Goal: Task Accomplishment & Management: Manage account settings

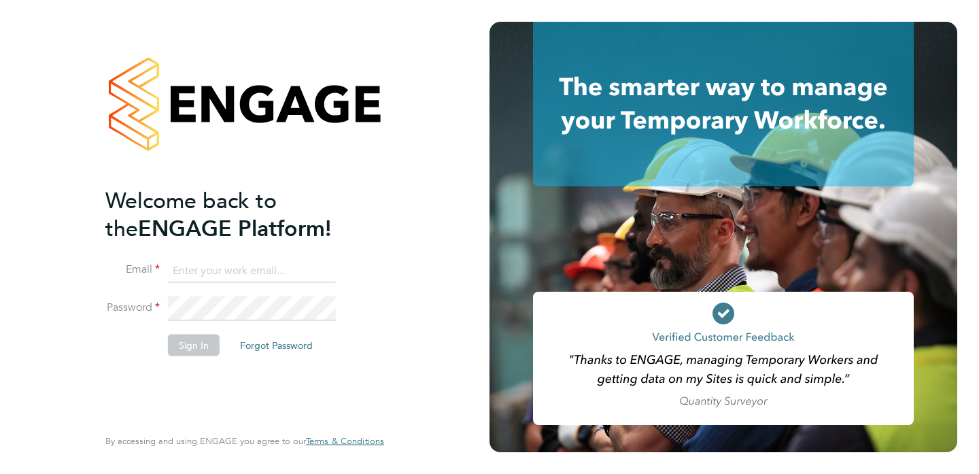
type input "[PERSON_NAME][EMAIL_ADDRESS][PERSON_NAME][DOMAIN_NAME]"
click at [178, 340] on button "Sign In" at bounding box center [194, 345] width 52 height 22
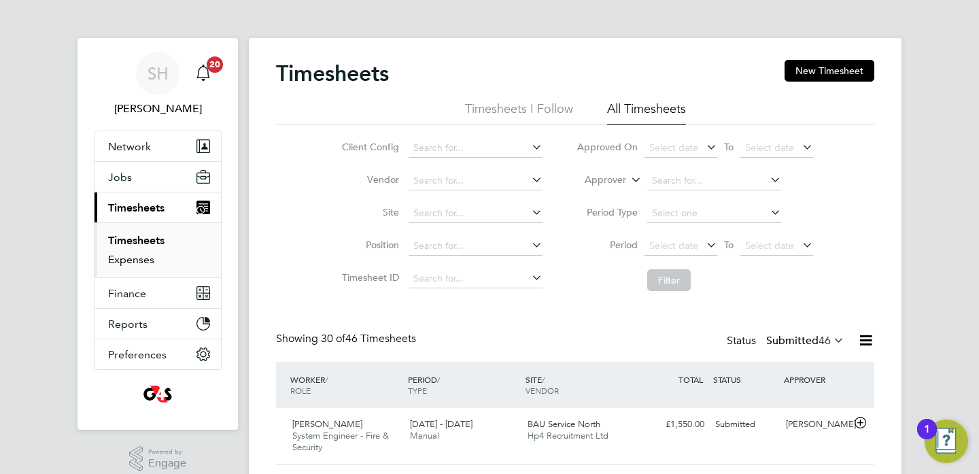
click at [136, 262] on link "Expenses" at bounding box center [131, 259] width 46 height 13
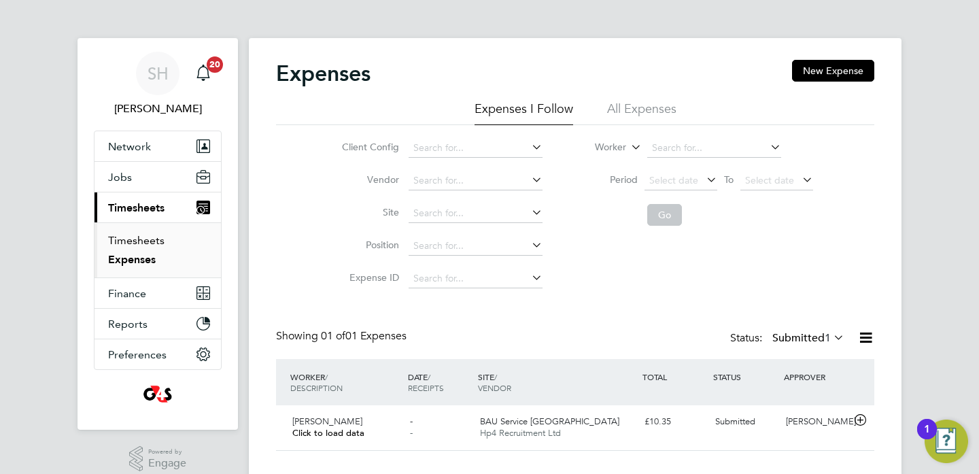
click at [129, 237] on link "Timesheets" at bounding box center [136, 240] width 56 height 13
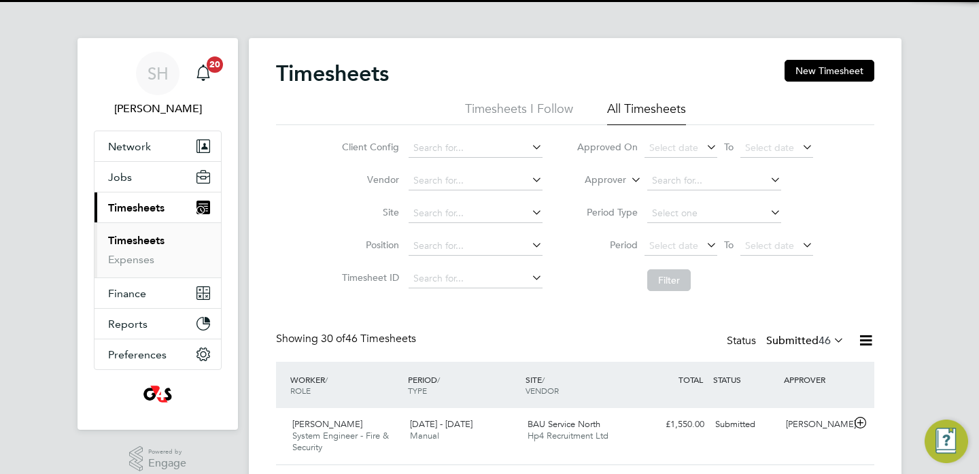
scroll to position [35, 118]
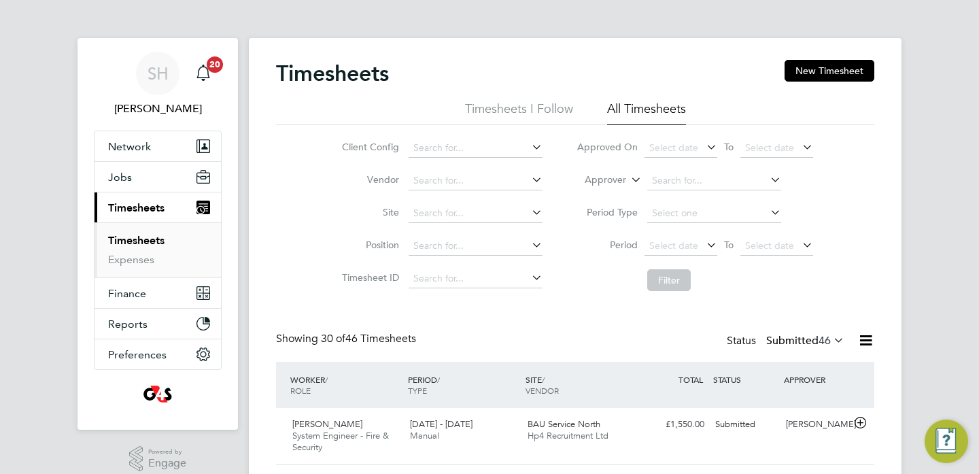
click at [663, 107] on li "All Timesheets" at bounding box center [646, 113] width 79 height 24
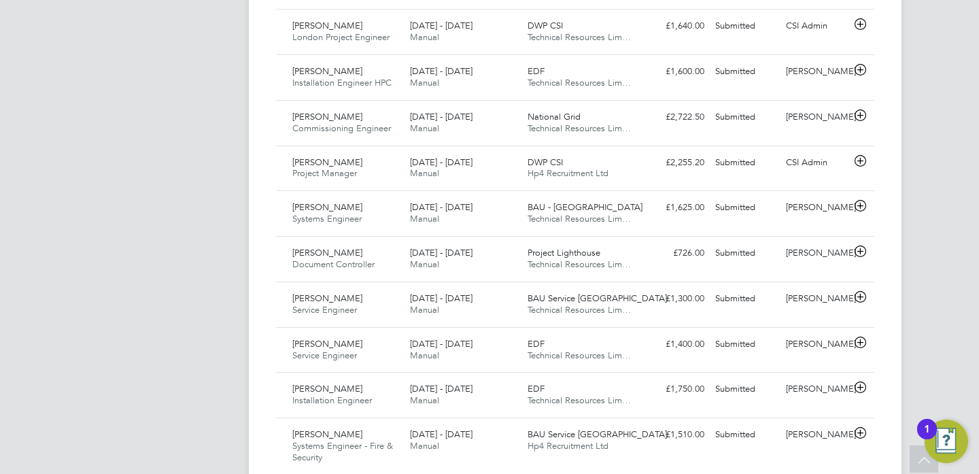
scroll to position [1433, 0]
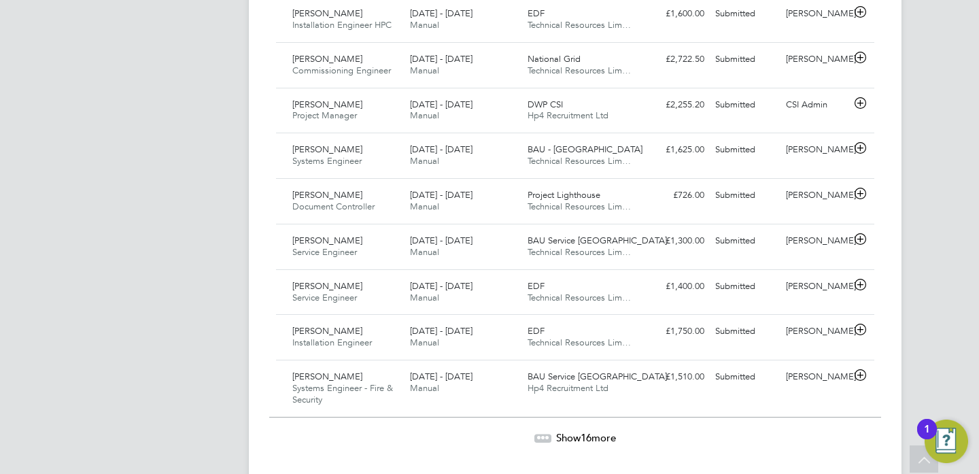
click at [561, 432] on span "Show 16 more" at bounding box center [586, 437] width 60 height 13
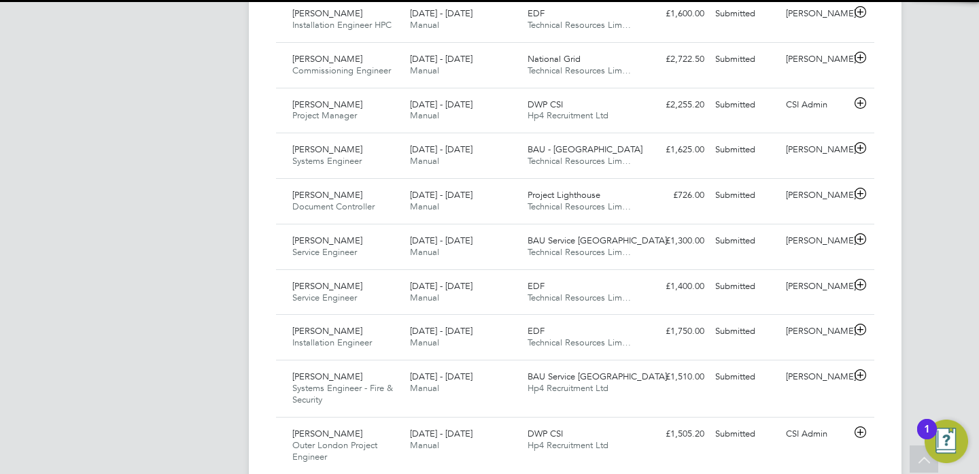
scroll to position [35, 118]
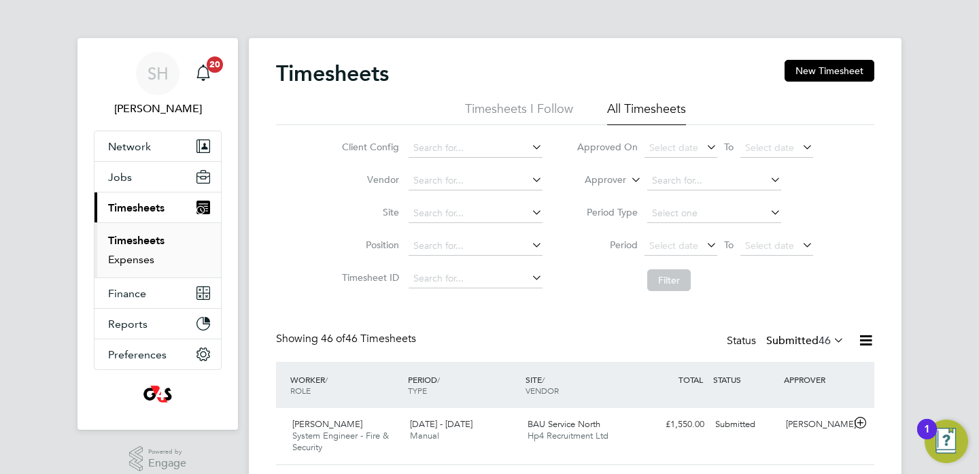
click at [128, 258] on link "Expenses" at bounding box center [131, 259] width 46 height 13
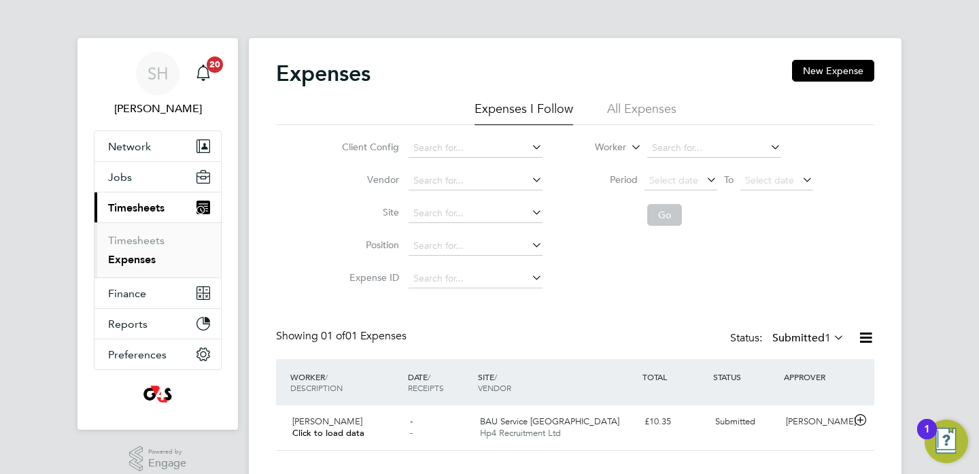
scroll to position [26, 0]
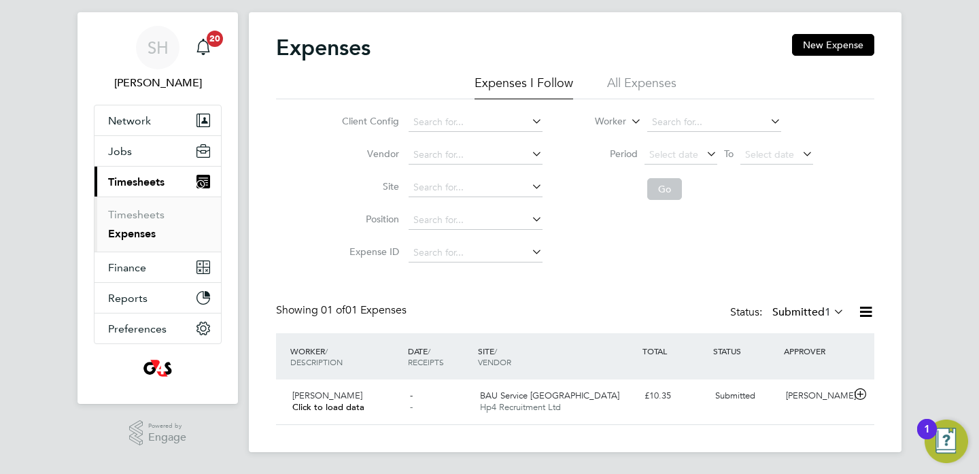
click at [654, 76] on li "All Expenses" at bounding box center [641, 87] width 69 height 24
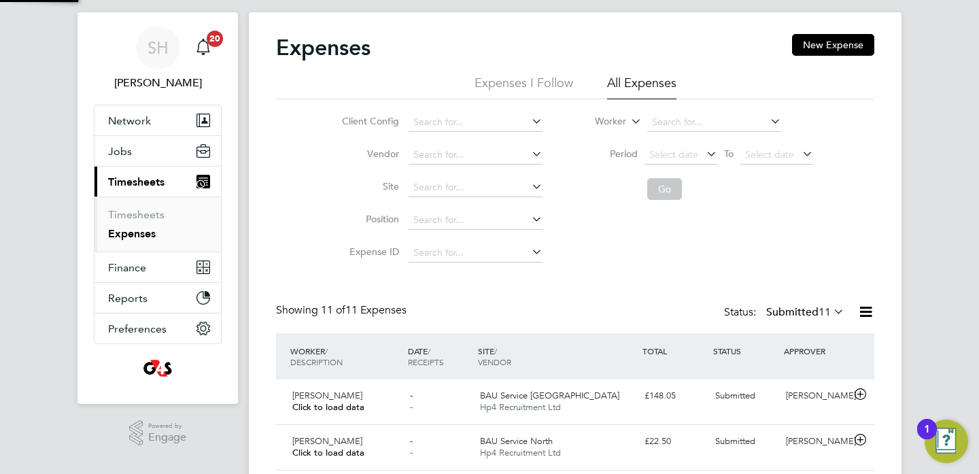
scroll to position [35, 118]
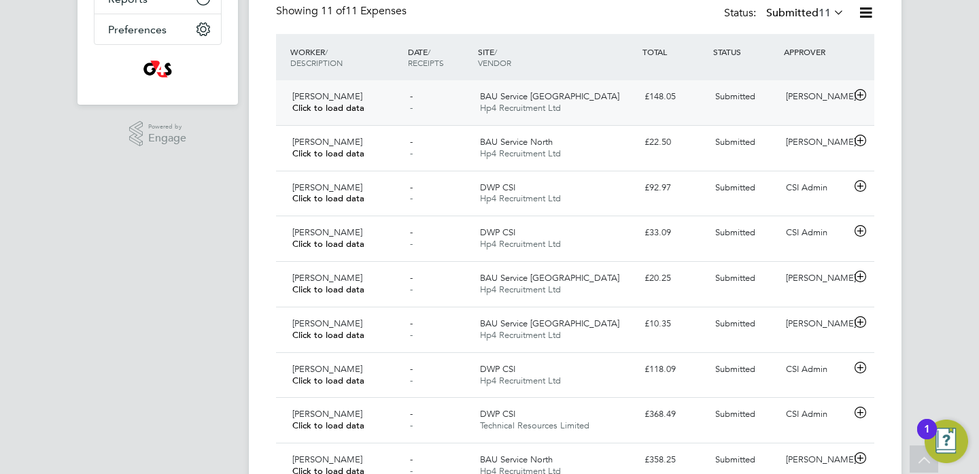
click at [328, 96] on span "Simon Hole" at bounding box center [327, 96] width 70 height 12
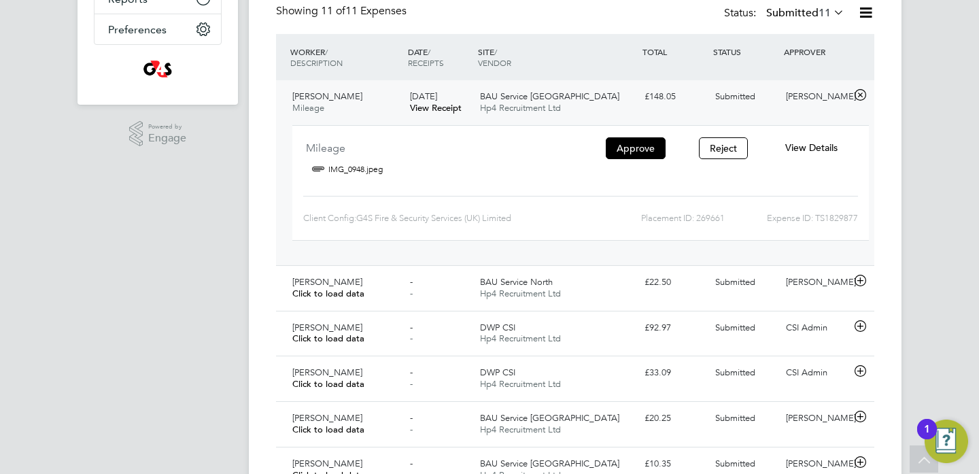
click at [315, 166] on icon at bounding box center [317, 169] width 22 height 20
click at [336, 171] on link "IMG_0948.jpeg" at bounding box center [355, 169] width 54 height 20
